Goal: Communication & Community: Answer question/provide support

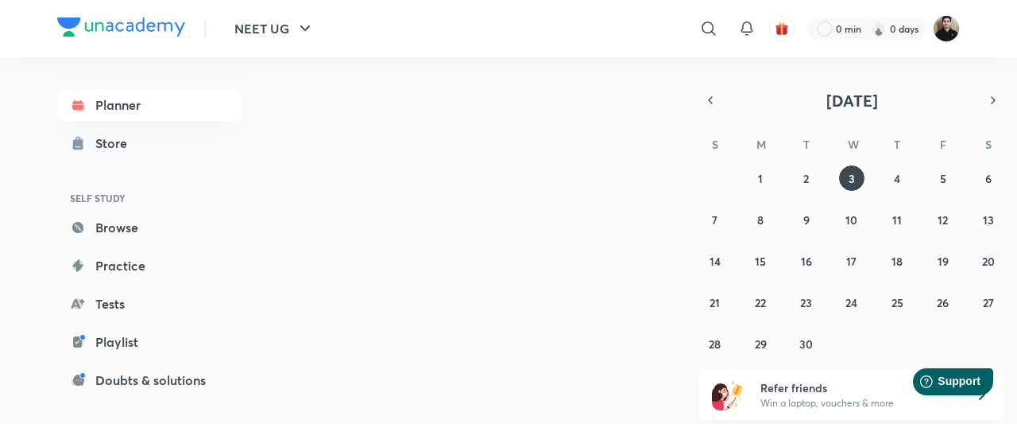
click at [949, 37] on img at bounding box center [946, 28] width 27 height 27
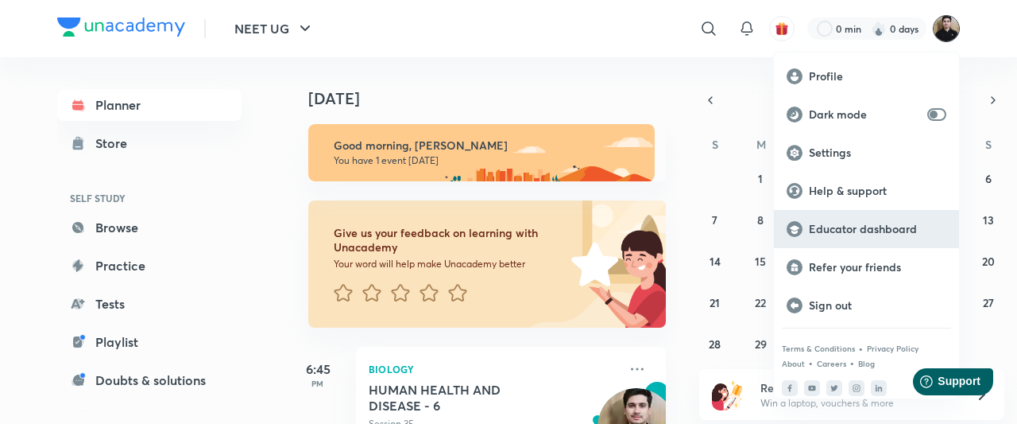
click at [893, 229] on p "Educator dashboard" at bounding box center [877, 229] width 137 height 14
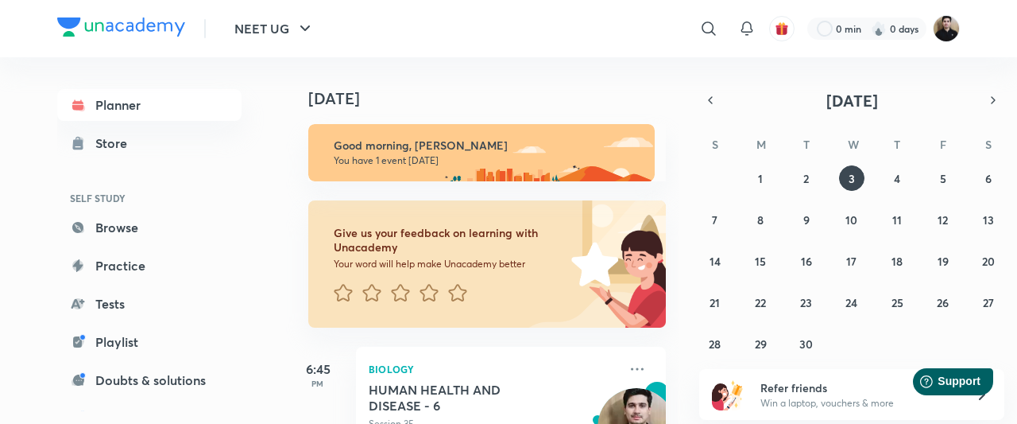
click at [947, 39] on img at bounding box center [946, 28] width 27 height 27
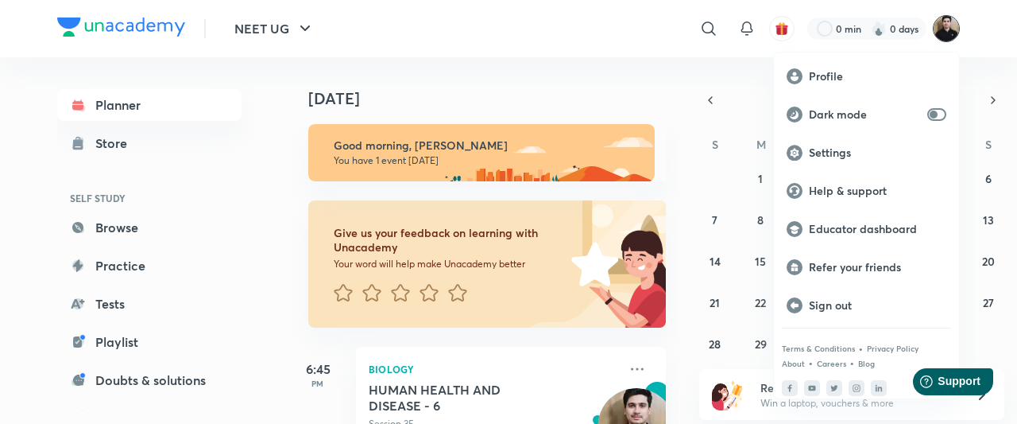
click at [850, 230] on p "Educator dashboard" at bounding box center [877, 229] width 137 height 14
